Goal: Information Seeking & Learning: Learn about a topic

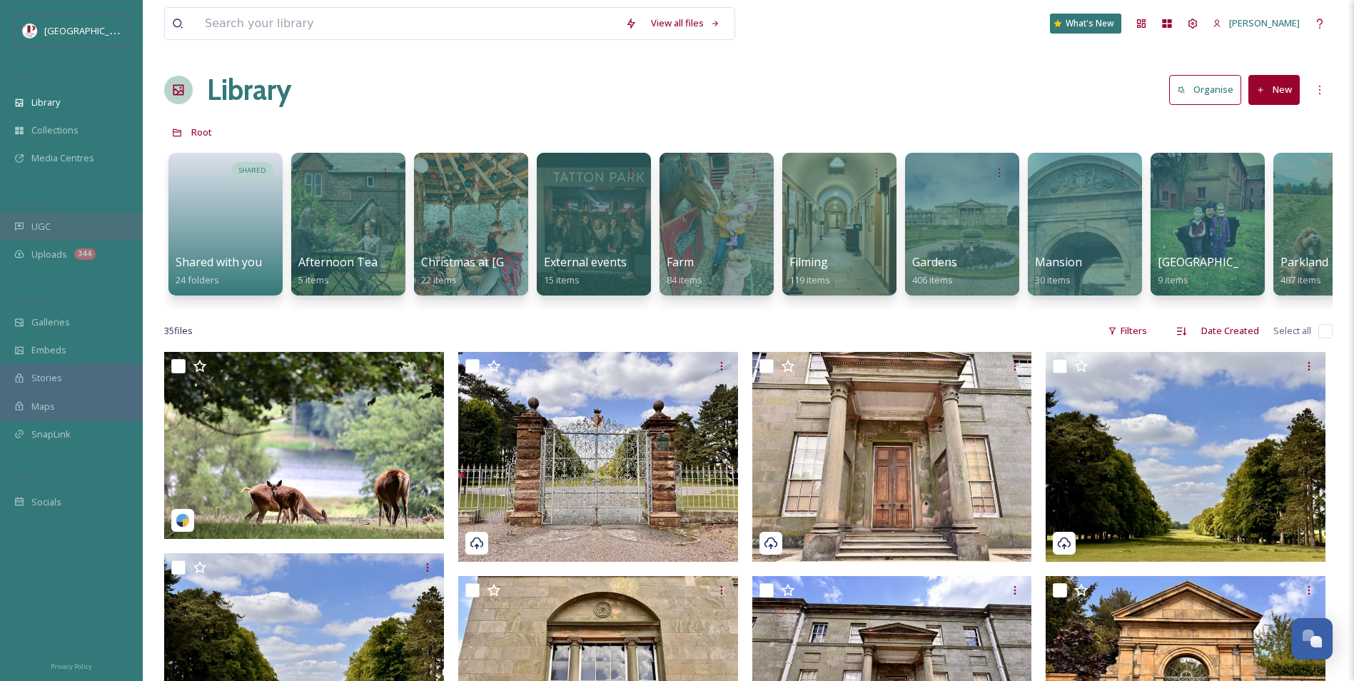
drag, startPoint x: 101, startPoint y: 213, endPoint x: 76, endPoint y: 234, distance: 32.9
click at [82, 238] on div "UGC" at bounding box center [71, 227] width 143 height 28
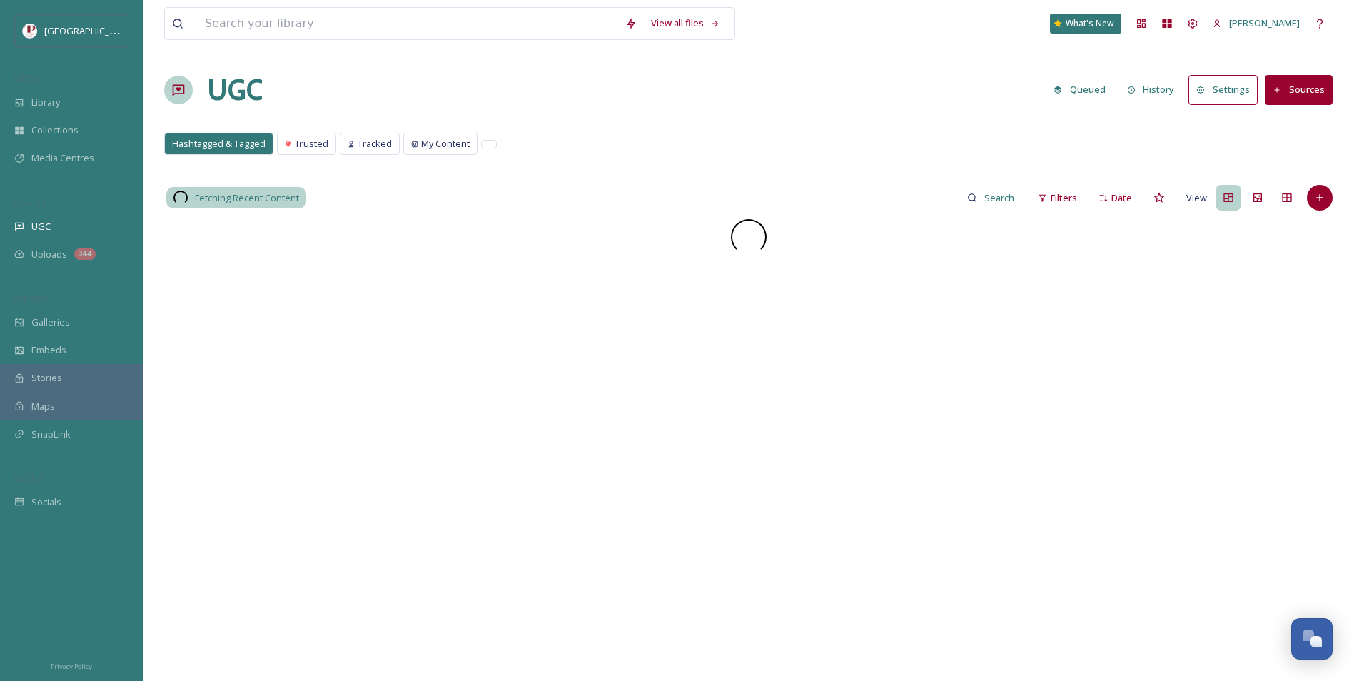
click at [1029, 194] on div "Fetching Recent Content Filters Date View:" at bounding box center [748, 198] width 1169 height 29
click at [1042, 194] on icon at bounding box center [1042, 197] width 9 height 9
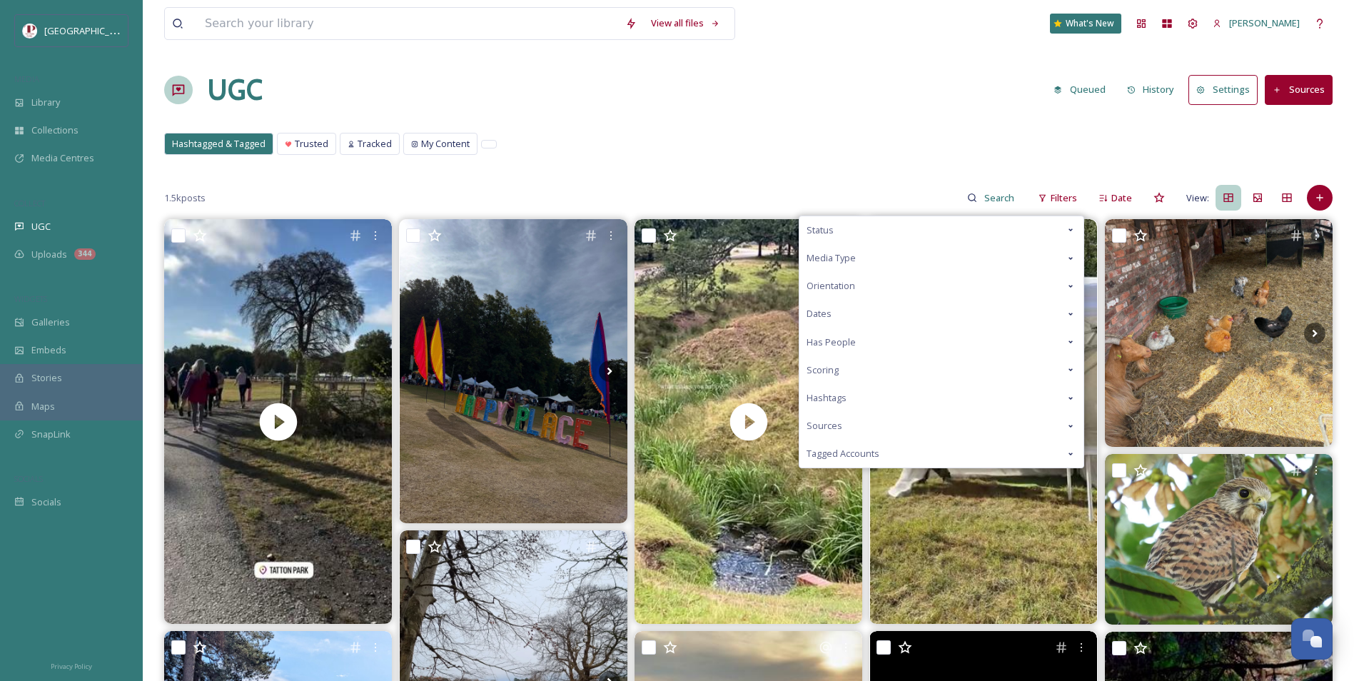
drag, startPoint x: 957, startPoint y: 377, endPoint x: 895, endPoint y: 373, distance: 61.5
click at [895, 373] on div "Scoring" at bounding box center [942, 370] width 284 height 28
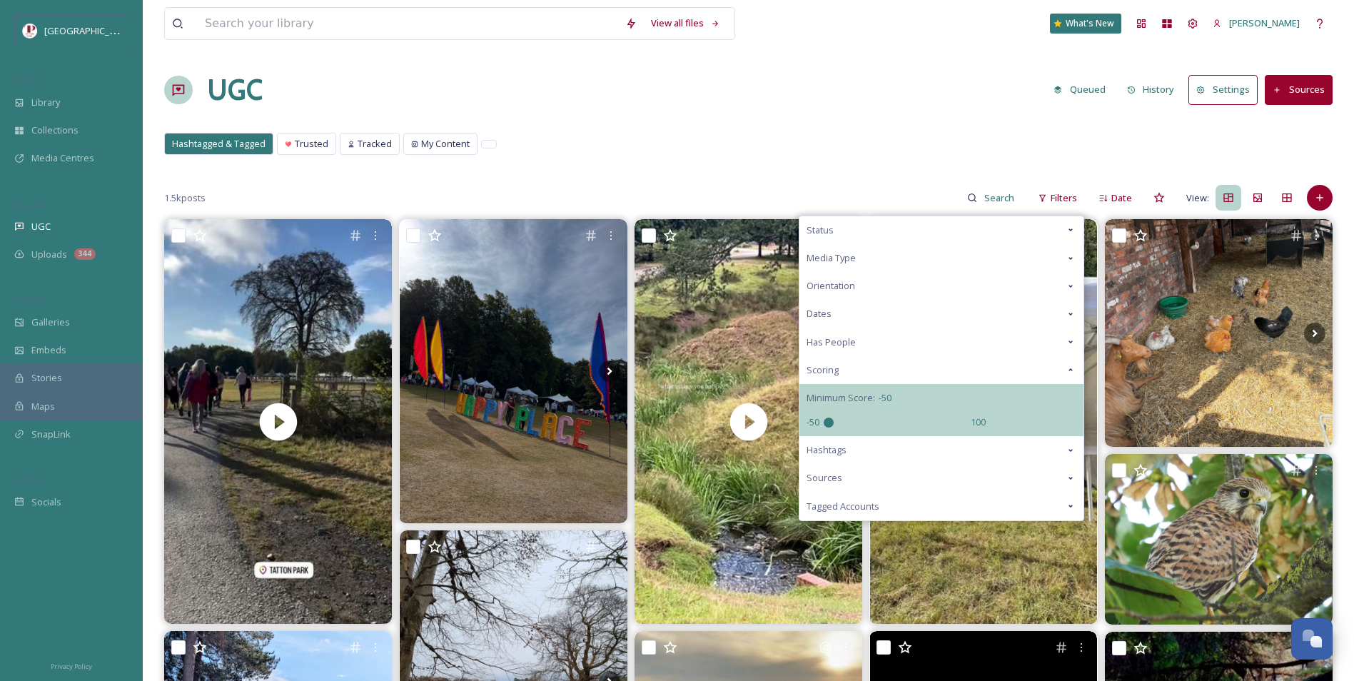
drag, startPoint x: 897, startPoint y: 420, endPoint x: 600, endPoint y: 410, distance: 296.5
type input "-50"
click at [824, 418] on input "range" at bounding box center [895, 423] width 143 height 10
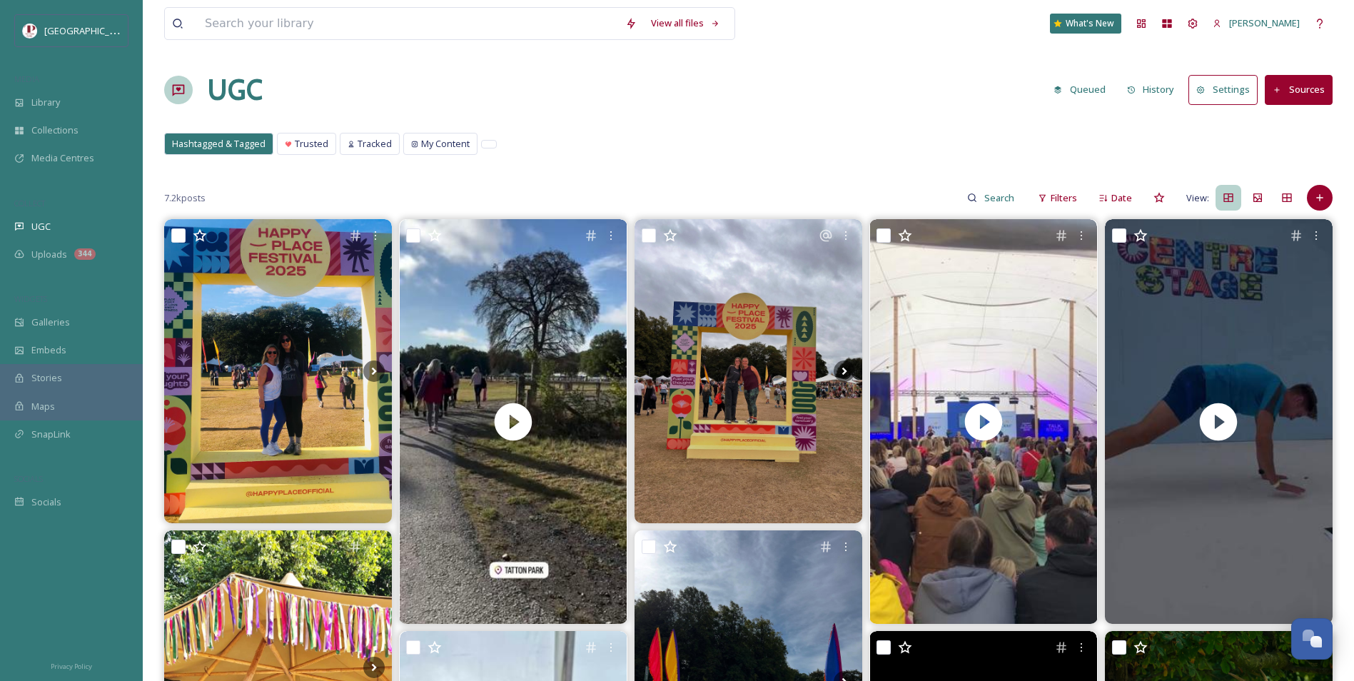
drag, startPoint x: 725, startPoint y: 149, endPoint x: 676, endPoint y: 125, distance: 54.9
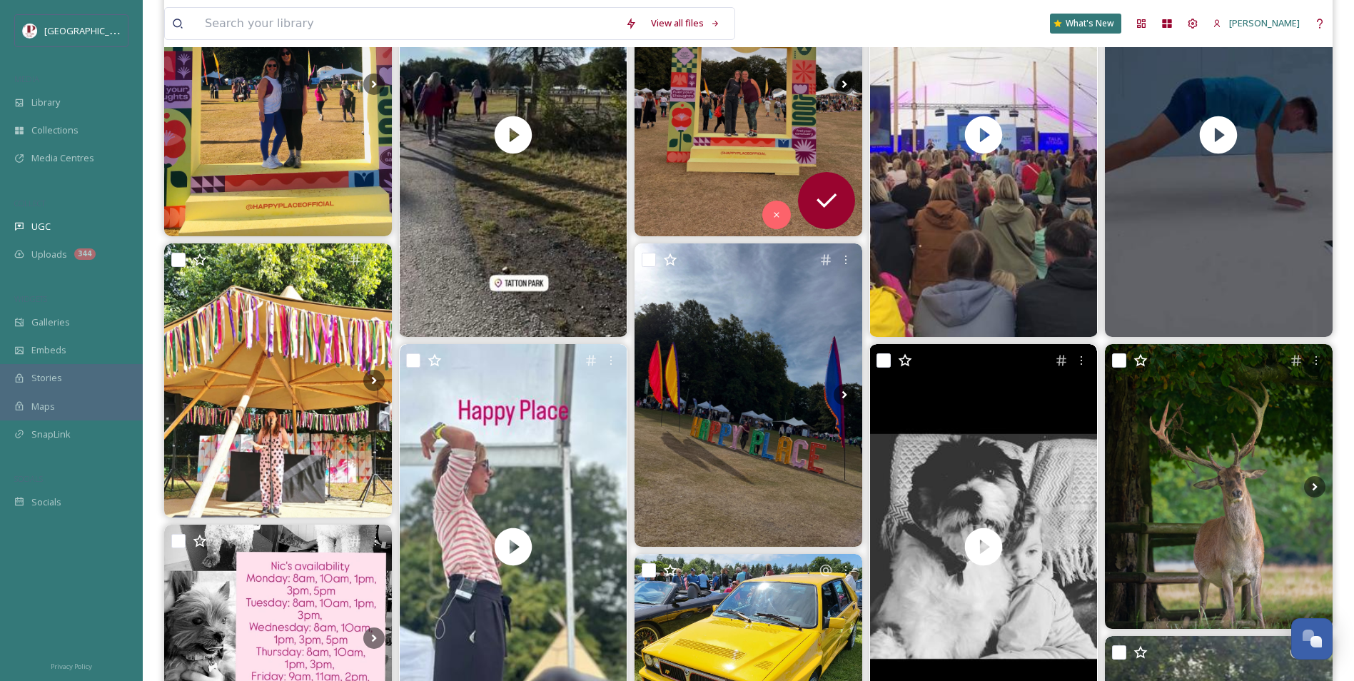
scroll to position [428, 0]
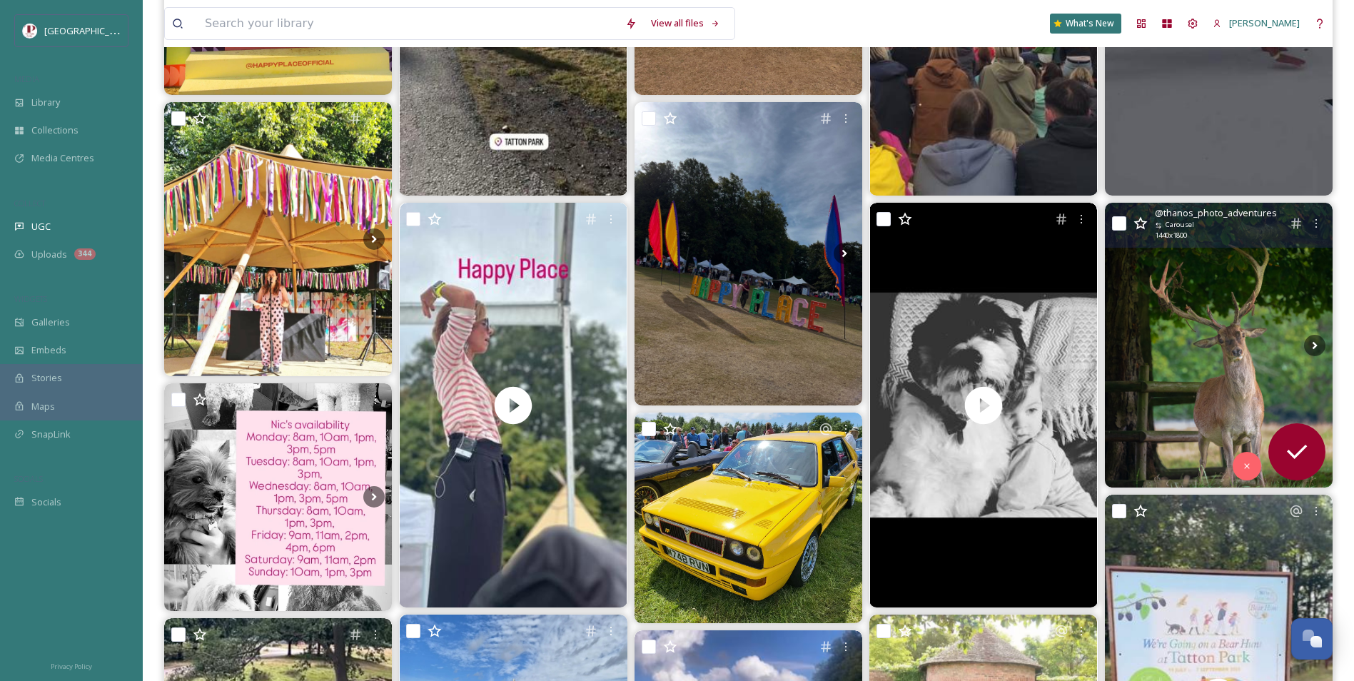
click at [1282, 351] on img at bounding box center [1219, 345] width 228 height 285
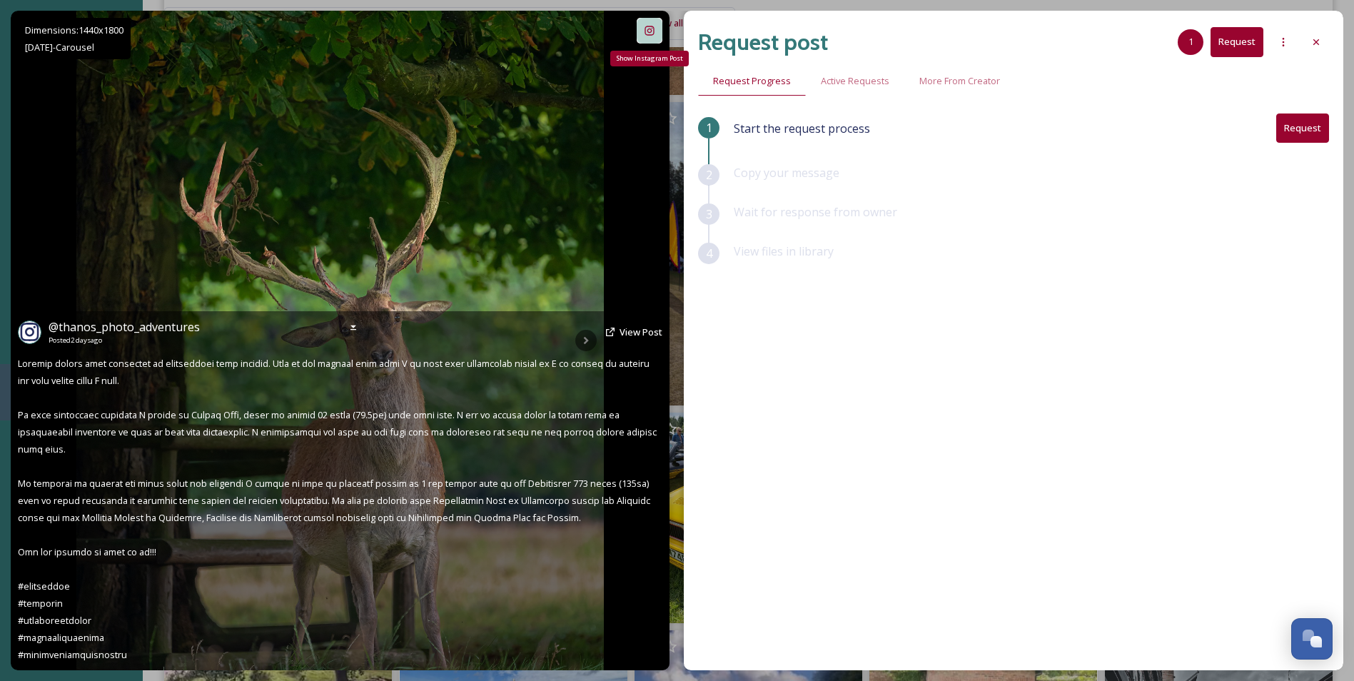
click at [646, 31] on icon at bounding box center [649, 30] width 11 height 11
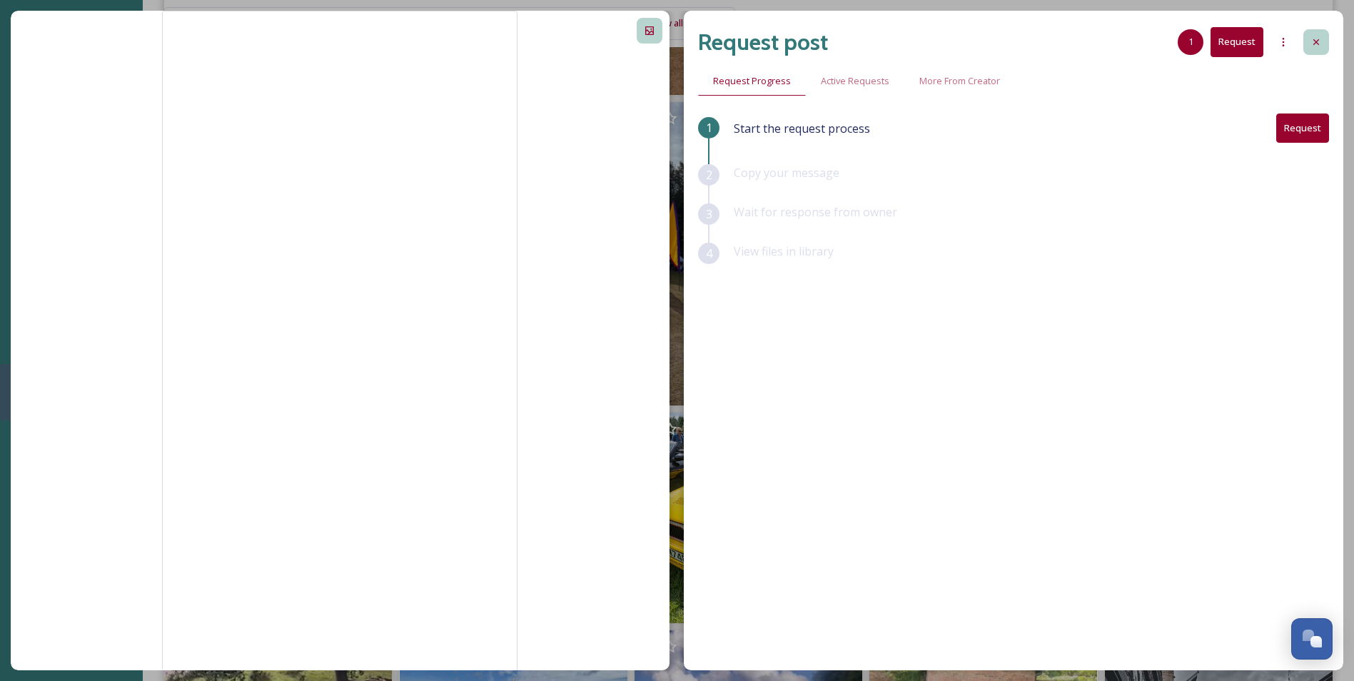
click at [1309, 39] on div at bounding box center [1317, 42] width 26 height 26
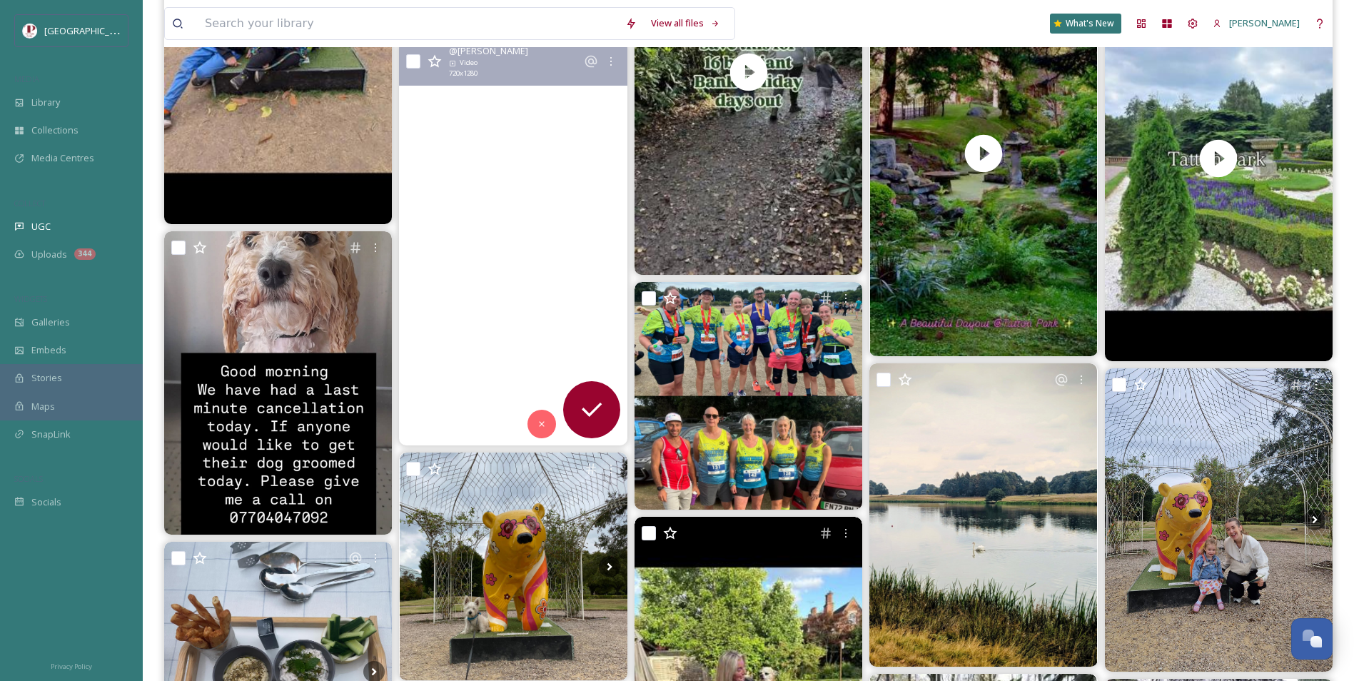
scroll to position [4855, 0]
